Goal: Information Seeking & Learning: Learn about a topic

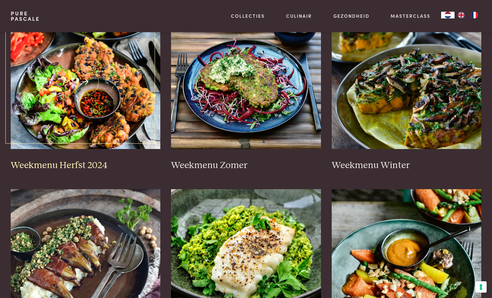
scroll to position [143, 0]
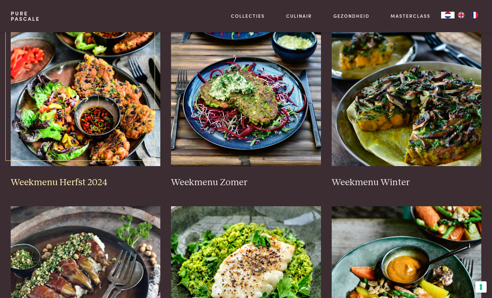
click at [72, 128] on img at bounding box center [86, 99] width 150 height 134
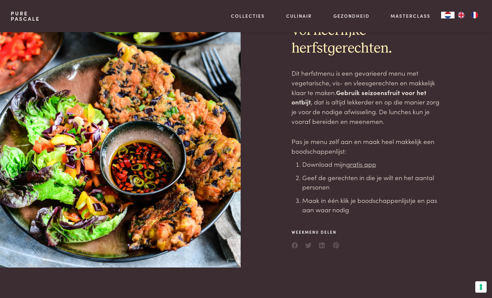
scroll to position [46, 0]
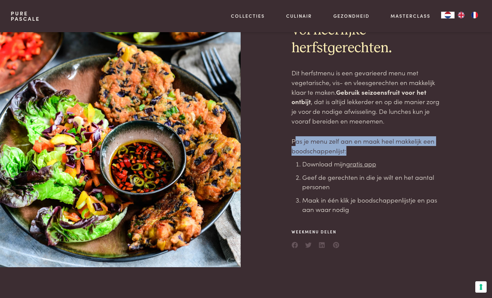
drag, startPoint x: 293, startPoint y: 143, endPoint x: 352, endPoint y: 150, distance: 59.0
click at [352, 150] on p "Pas je menu zelf aan en maak heel makkelijk een boodschappenlijst:" at bounding box center [366, 145] width 150 height 19
drag, startPoint x: 290, startPoint y: 139, endPoint x: 350, endPoint y: 154, distance: 62.0
click at [350, 154] on div "Herfst! Een weekmenu vol heerlijke herfstgerechten. Dit herfstmenu is een gevar…" at bounding box center [246, 126] width 470 height 281
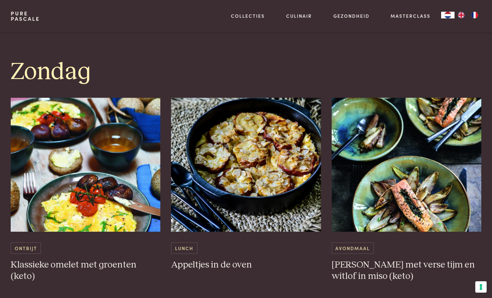
scroll to position [1934, 0]
